Goal: Find specific page/section: Find specific page/section

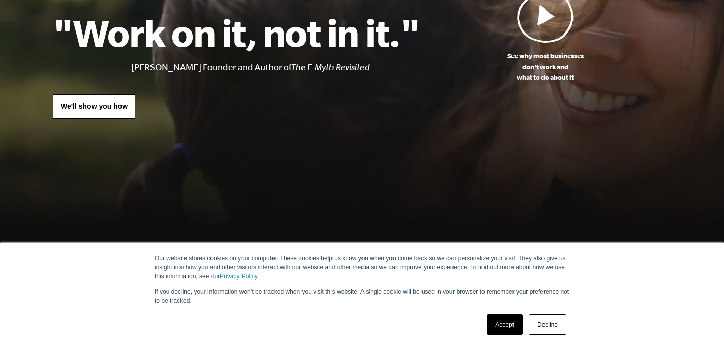
scroll to position [123, 0]
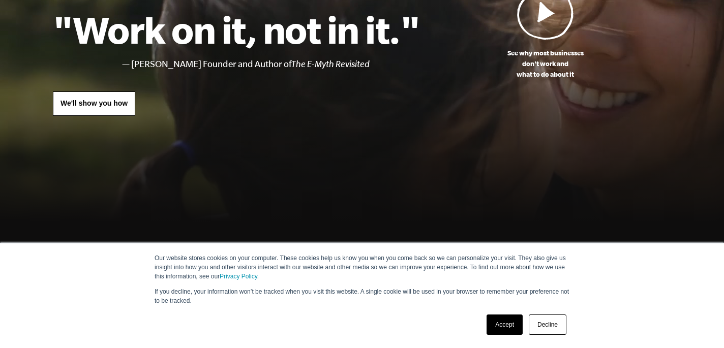
click at [502, 319] on link "Accept" at bounding box center [504, 325] width 36 height 20
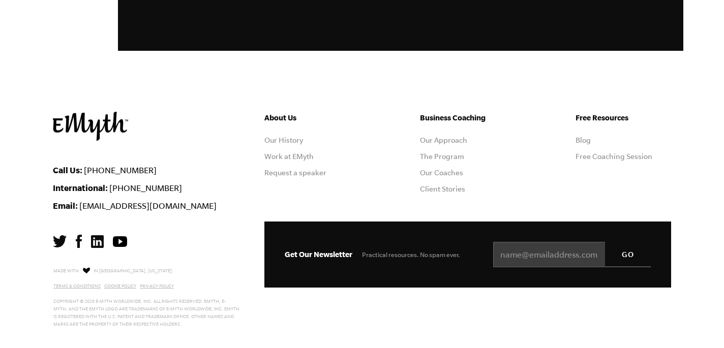
scroll to position [2771, 0]
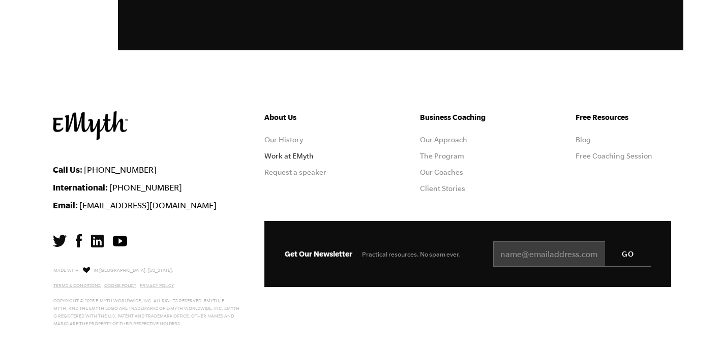
click at [277, 153] on link "Work at EMyth" at bounding box center [288, 156] width 49 height 8
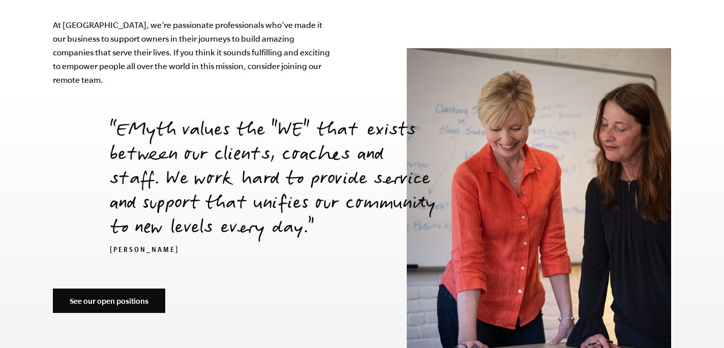
scroll to position [3427, 0]
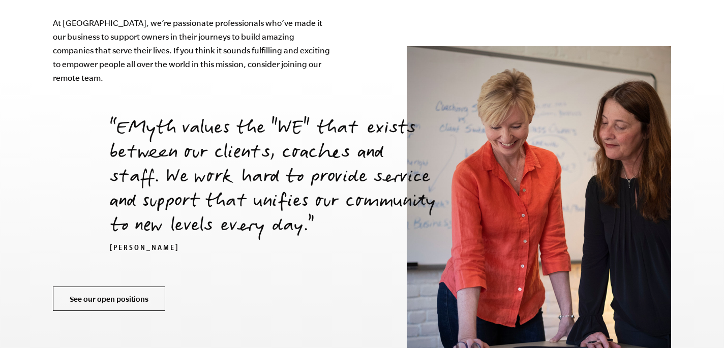
click at [141, 287] on link "See our open positions" at bounding box center [109, 299] width 112 height 24
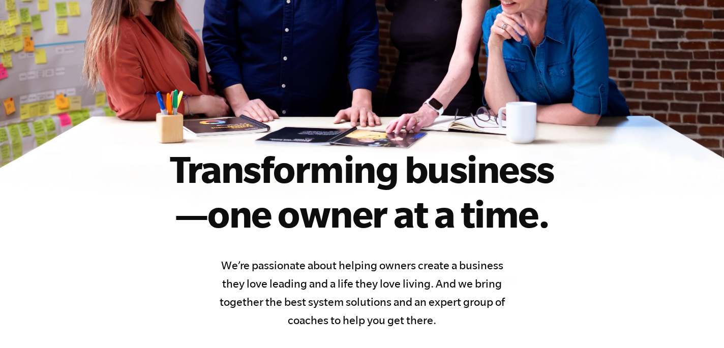
scroll to position [0, 0]
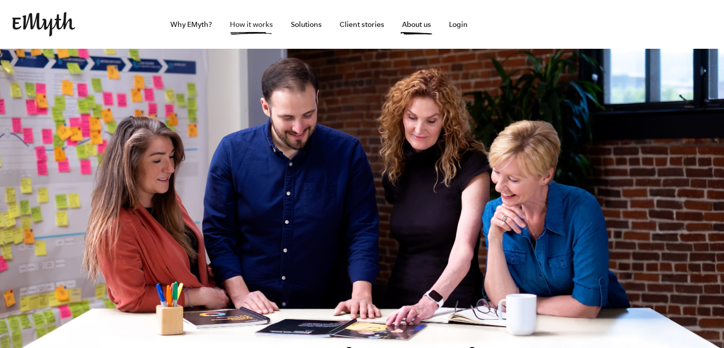
click at [258, 26] on link "How it works" at bounding box center [251, 24] width 59 height 49
